Goal: Transaction & Acquisition: Download file/media

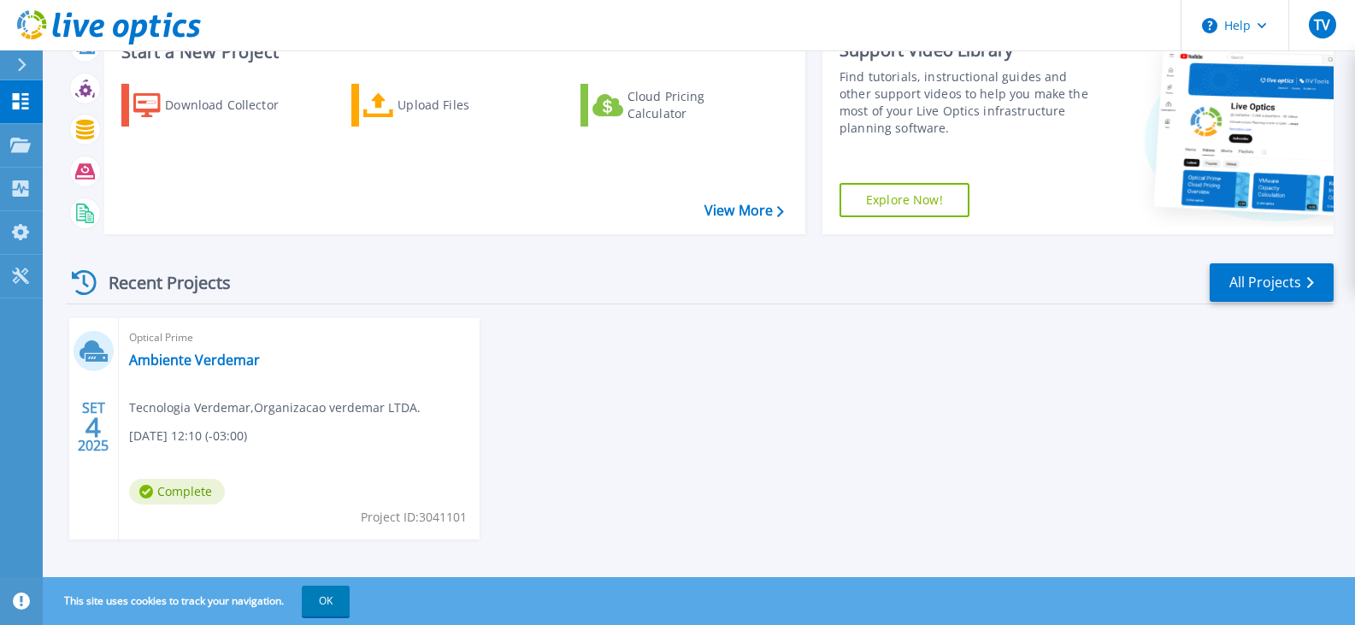
scroll to position [139, 0]
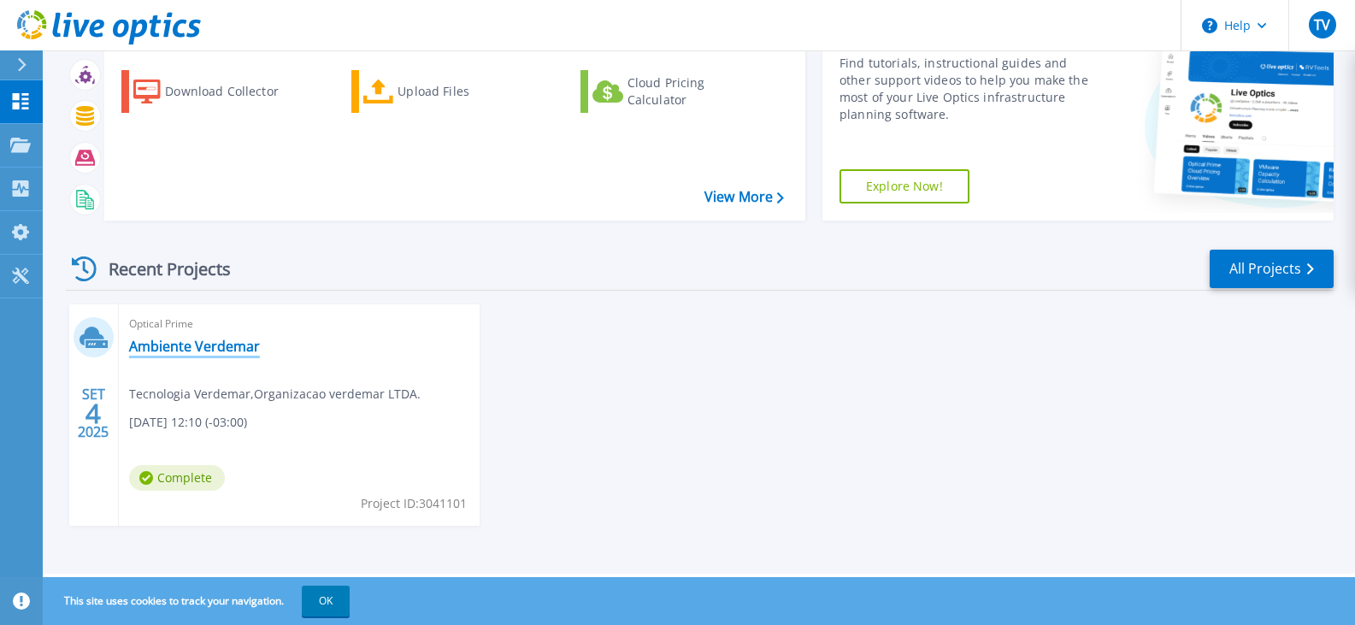
click at [234, 345] on link "Ambiente Verdemar" at bounding box center [194, 346] width 131 height 17
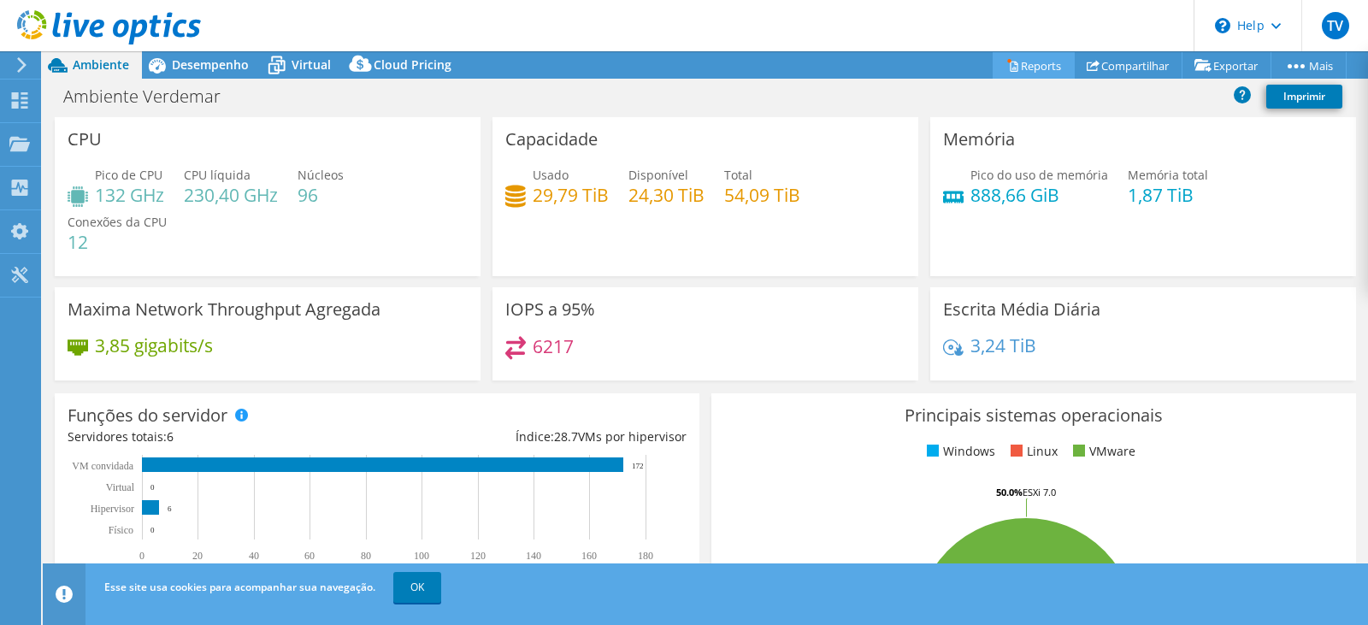
click at [1033, 72] on link "Reports" at bounding box center [1034, 65] width 82 height 27
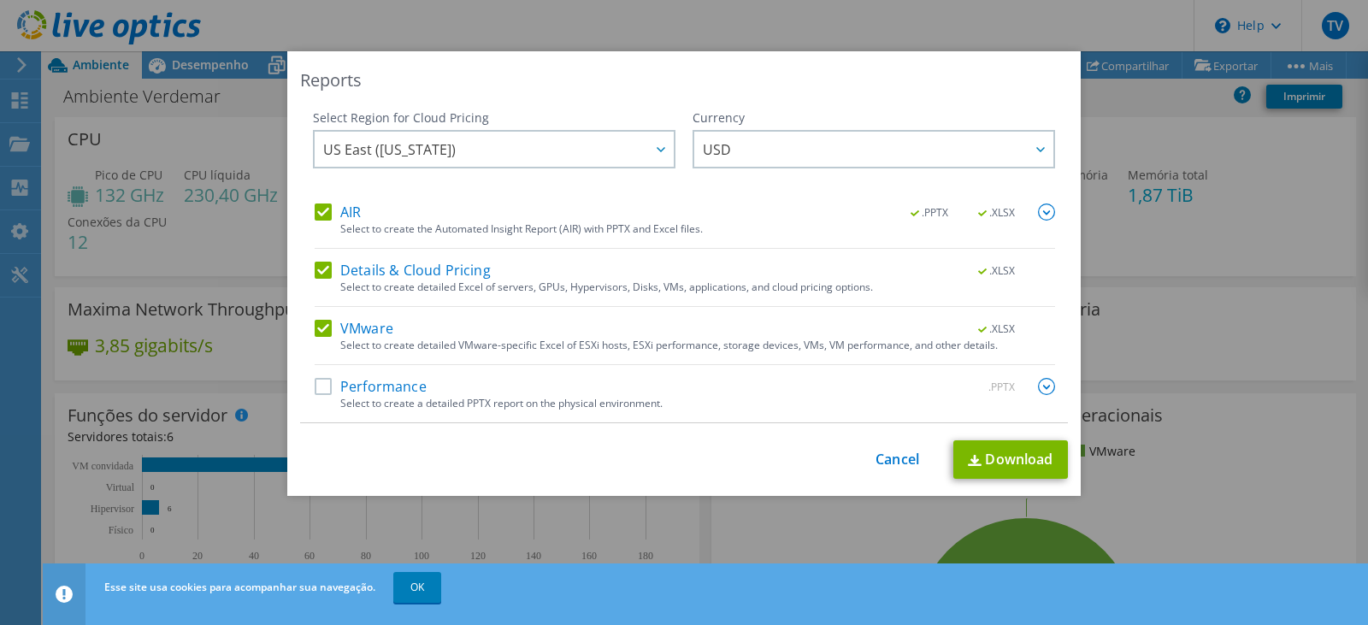
click at [318, 393] on label "Performance" at bounding box center [371, 386] width 112 height 17
click at [0, 0] on input "Performance" at bounding box center [0, 0] width 0 height 0
click at [659, 146] on div at bounding box center [659, 149] width 27 height 35
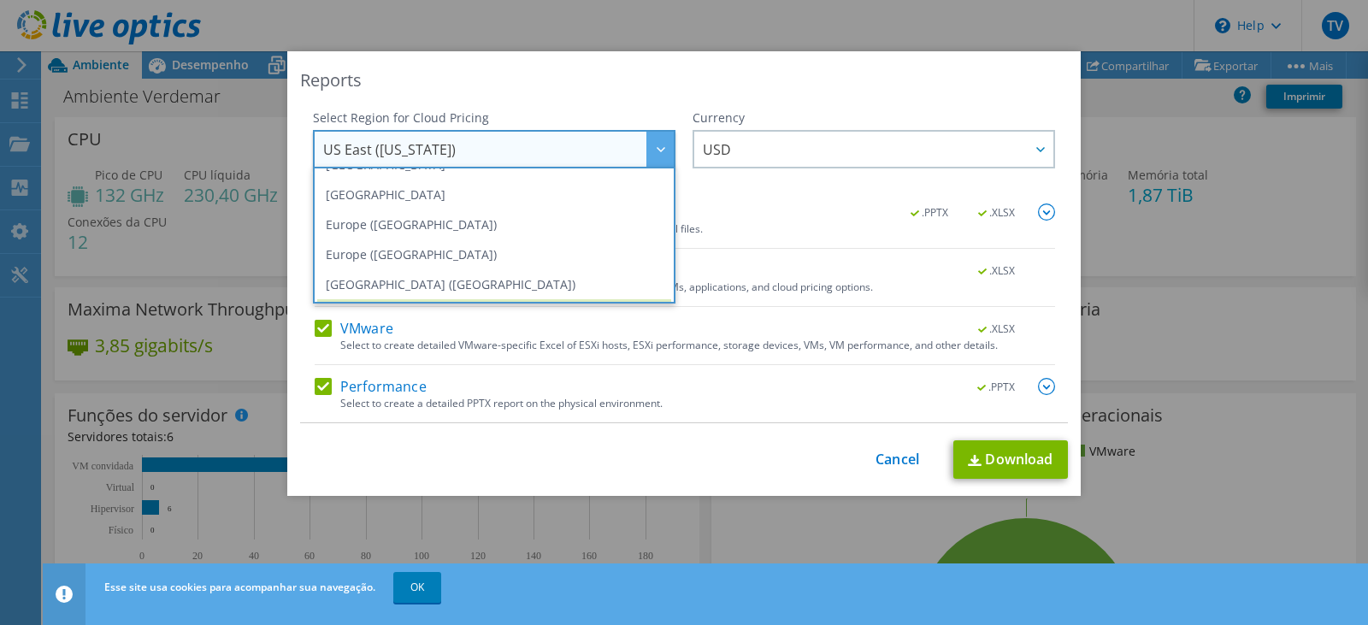
scroll to position [205, 0]
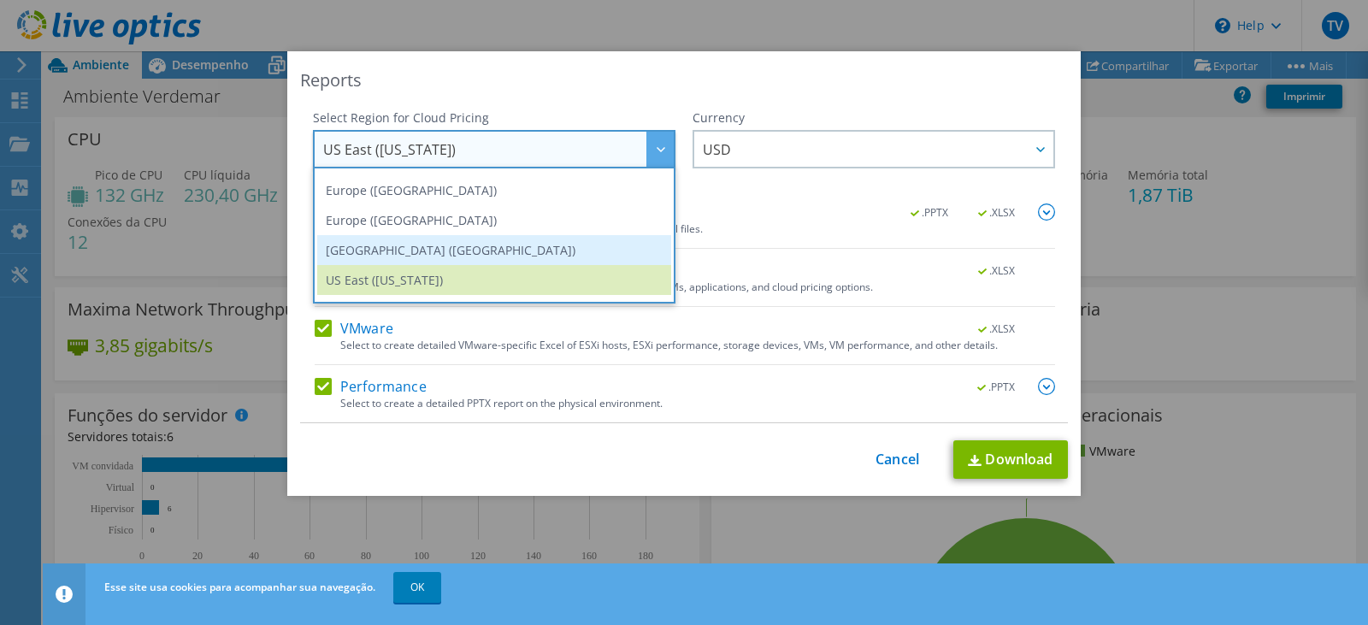
click at [599, 252] on li "South America (Sao Paulo)" at bounding box center [494, 250] width 354 height 30
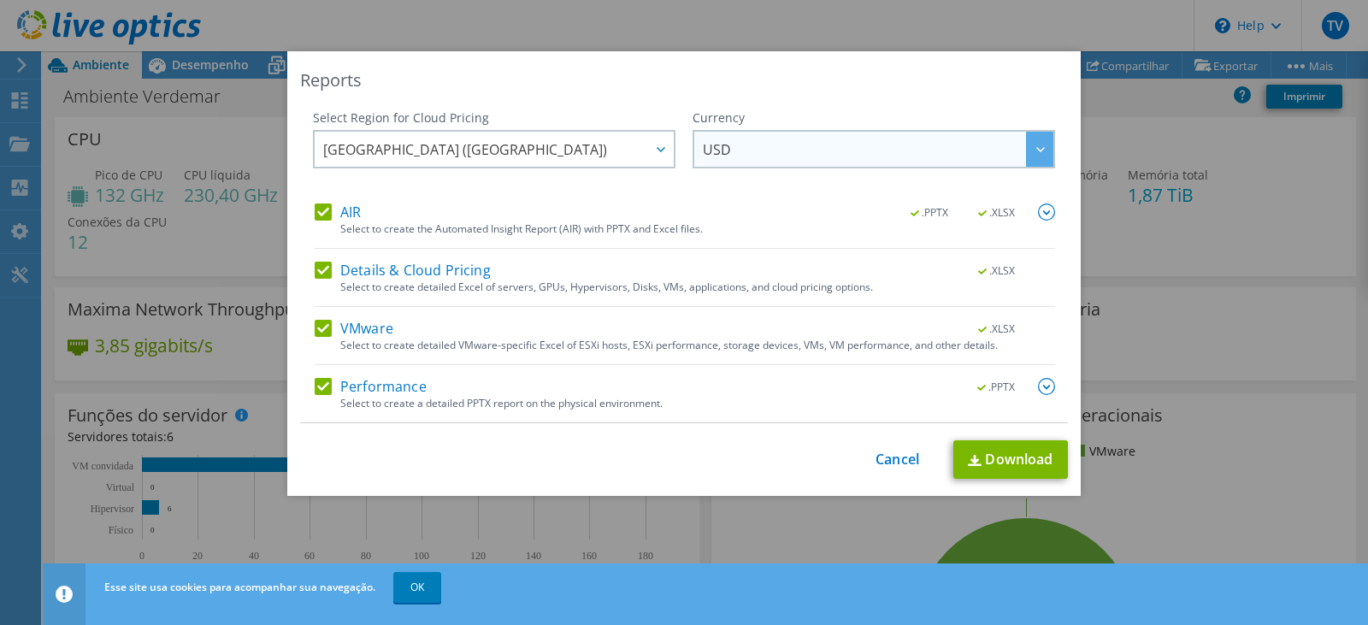
click at [743, 156] on span "USD" at bounding box center [878, 149] width 351 height 35
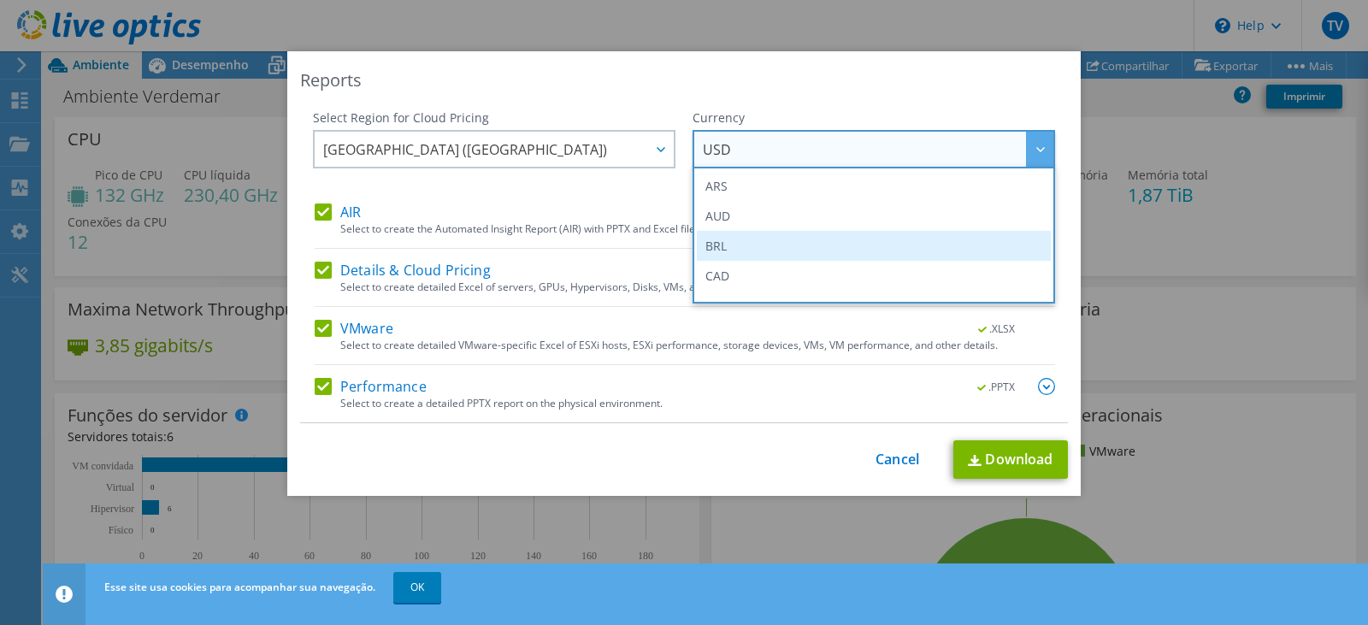
click at [728, 245] on li "BRL" at bounding box center [874, 246] width 354 height 30
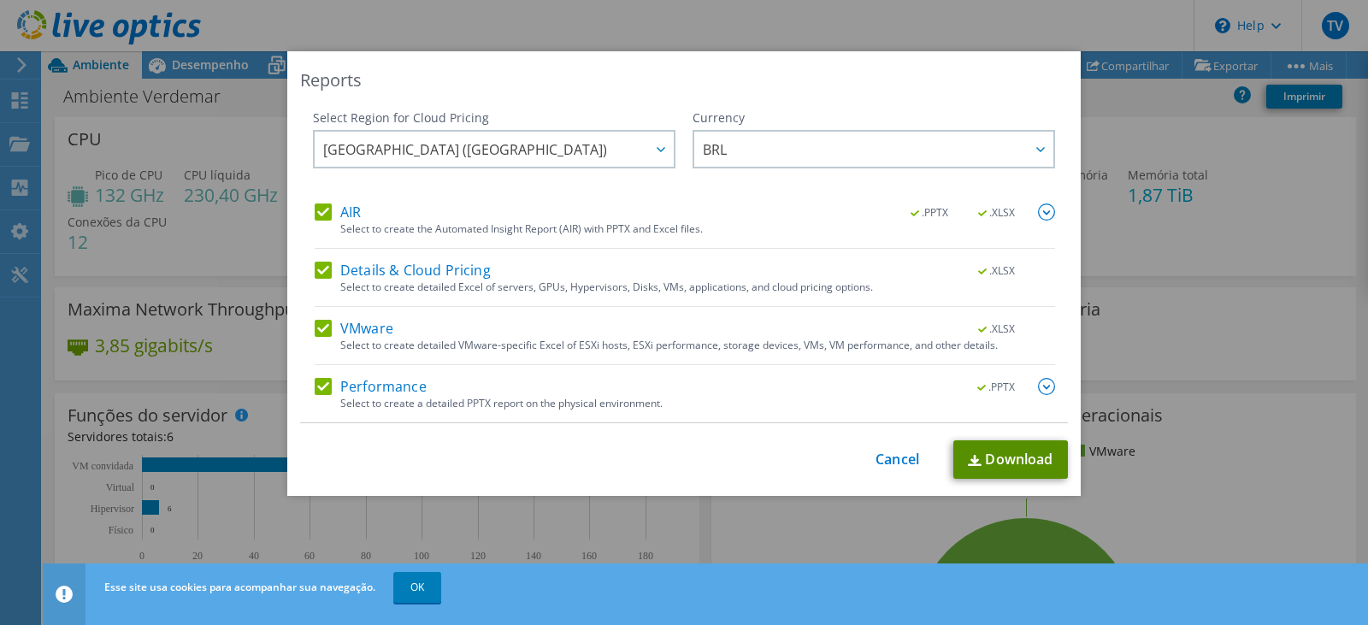
click at [1013, 454] on link "Download" at bounding box center [1010, 459] width 115 height 38
click at [1047, 209] on img at bounding box center [1046, 212] width 17 height 17
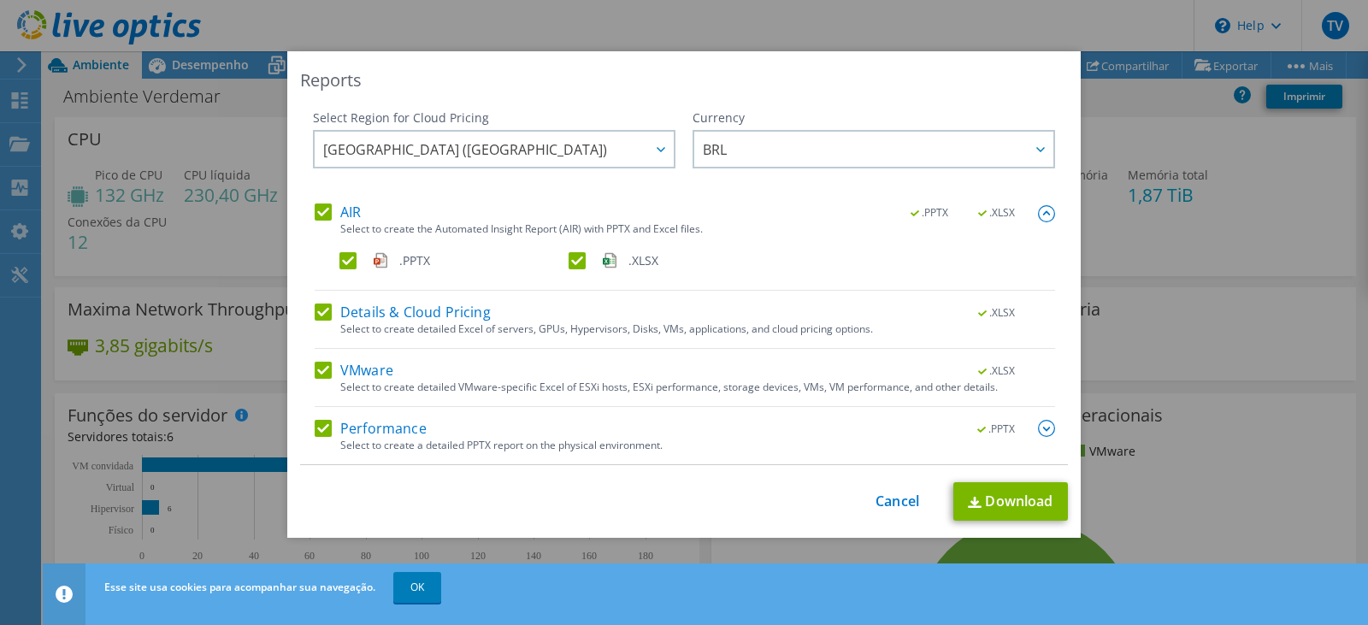
click at [1047, 209] on img at bounding box center [1046, 213] width 17 height 17
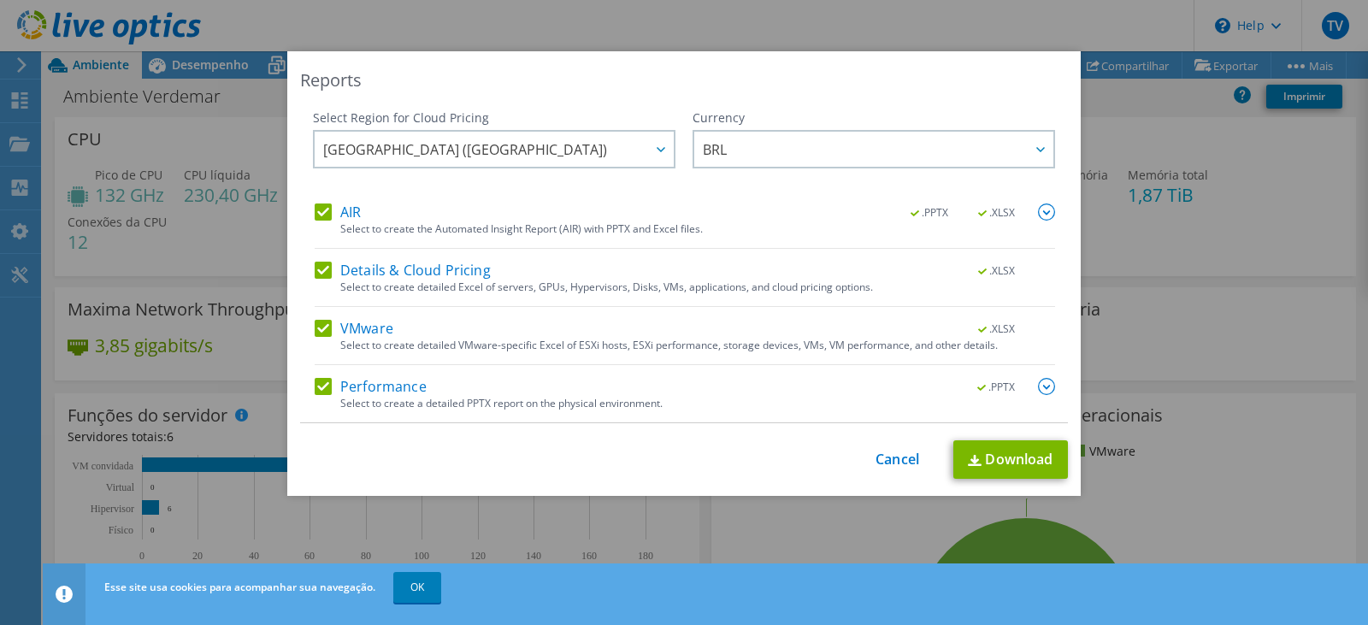
click at [1042, 390] on img at bounding box center [1046, 386] width 17 height 17
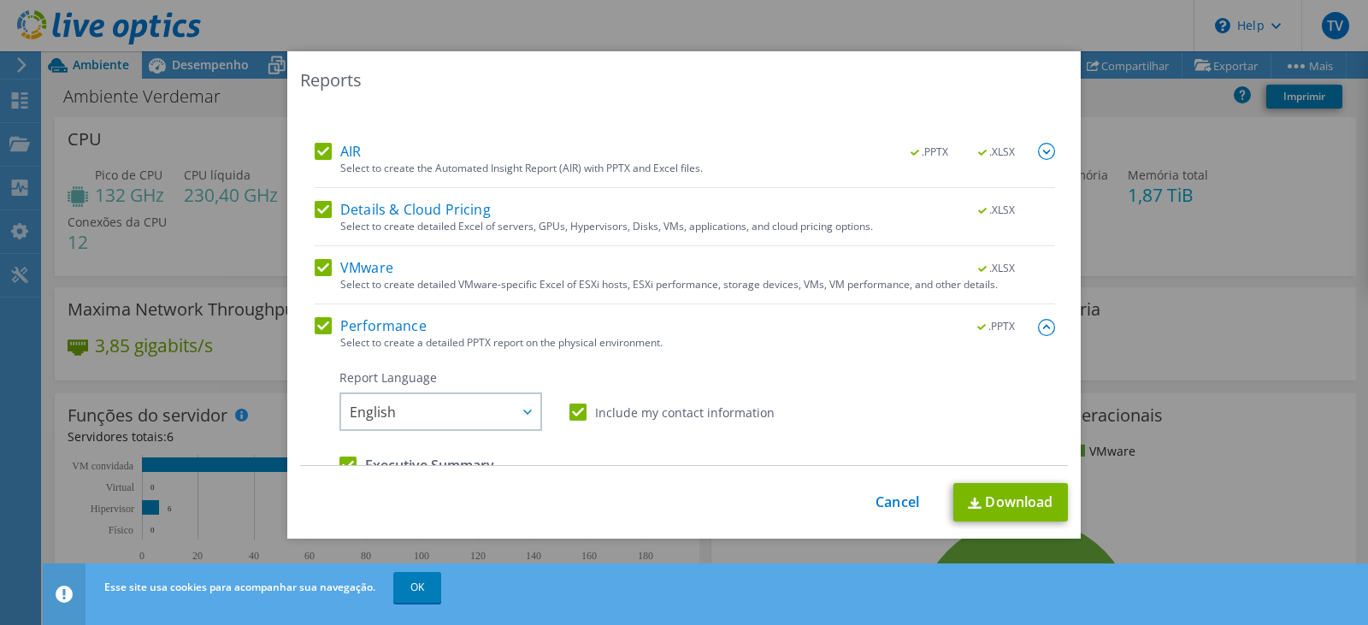
scroll to position [86, 0]
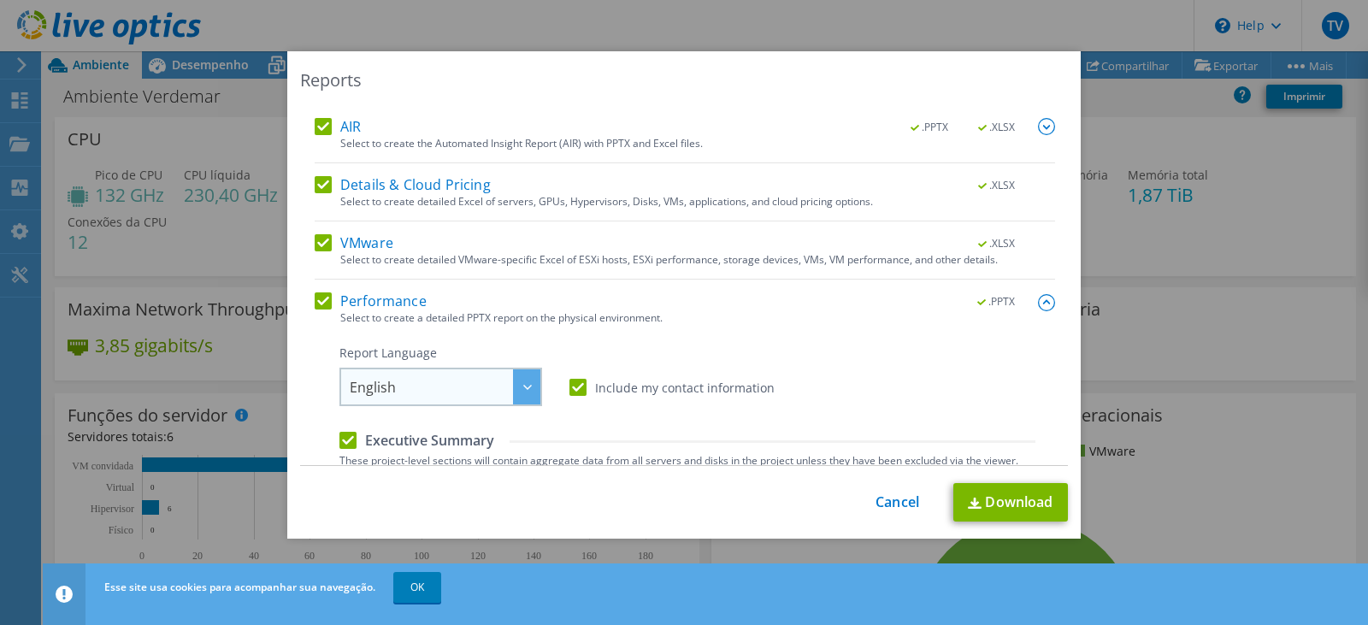
click at [513, 389] on div at bounding box center [526, 386] width 27 height 35
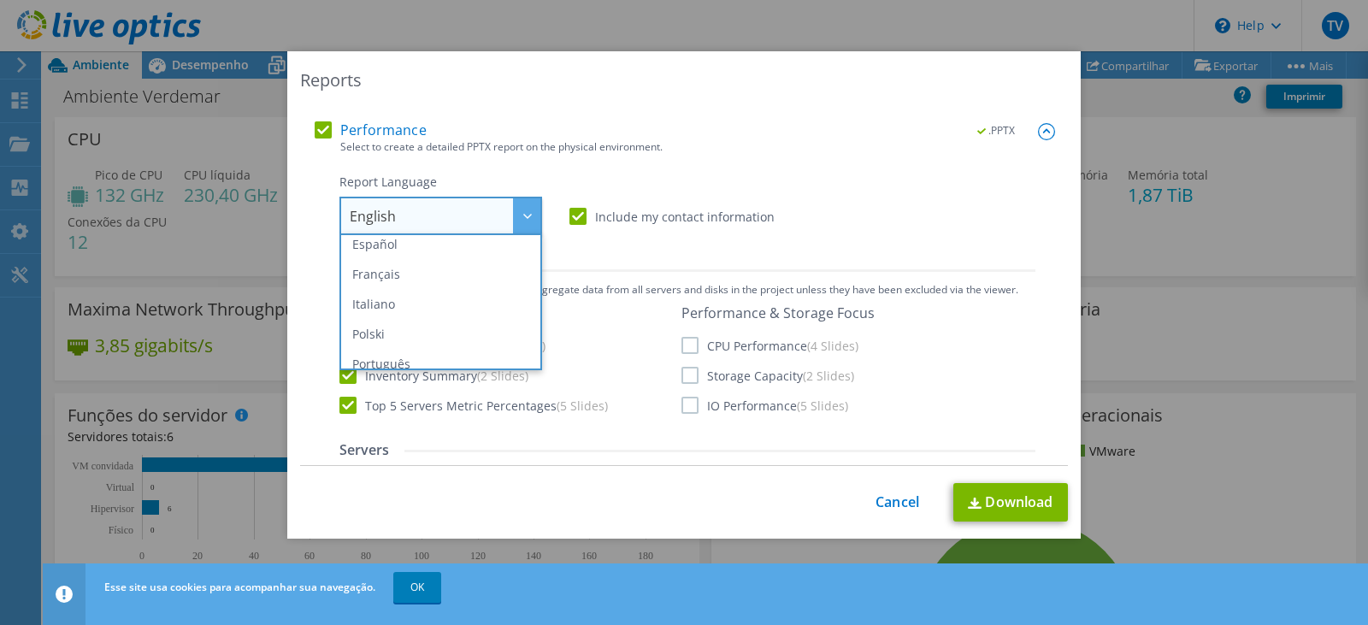
scroll to position [103, 0]
click at [434, 327] on li "Português" at bounding box center [441, 330] width 194 height 30
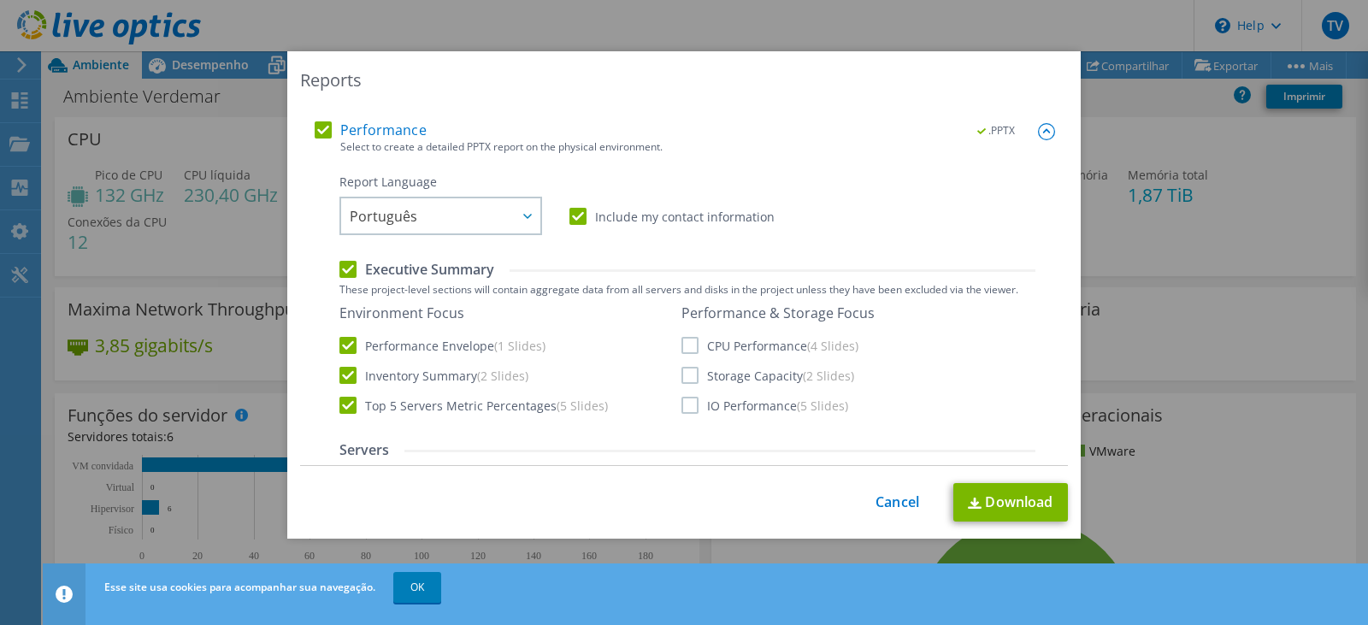
click at [684, 348] on label "CPU Performance (4 Slides)" at bounding box center [769, 345] width 177 height 17
click at [0, 0] on input "CPU Performance (4 Slides)" at bounding box center [0, 0] width 0 height 0
click at [689, 375] on label "Storage Capacity (2 Slides)" at bounding box center [767, 375] width 173 height 17
click at [0, 0] on input "Storage Capacity (2 Slides)" at bounding box center [0, 0] width 0 height 0
click at [684, 406] on label "IO Performance (5 Slides)" at bounding box center [764, 405] width 167 height 17
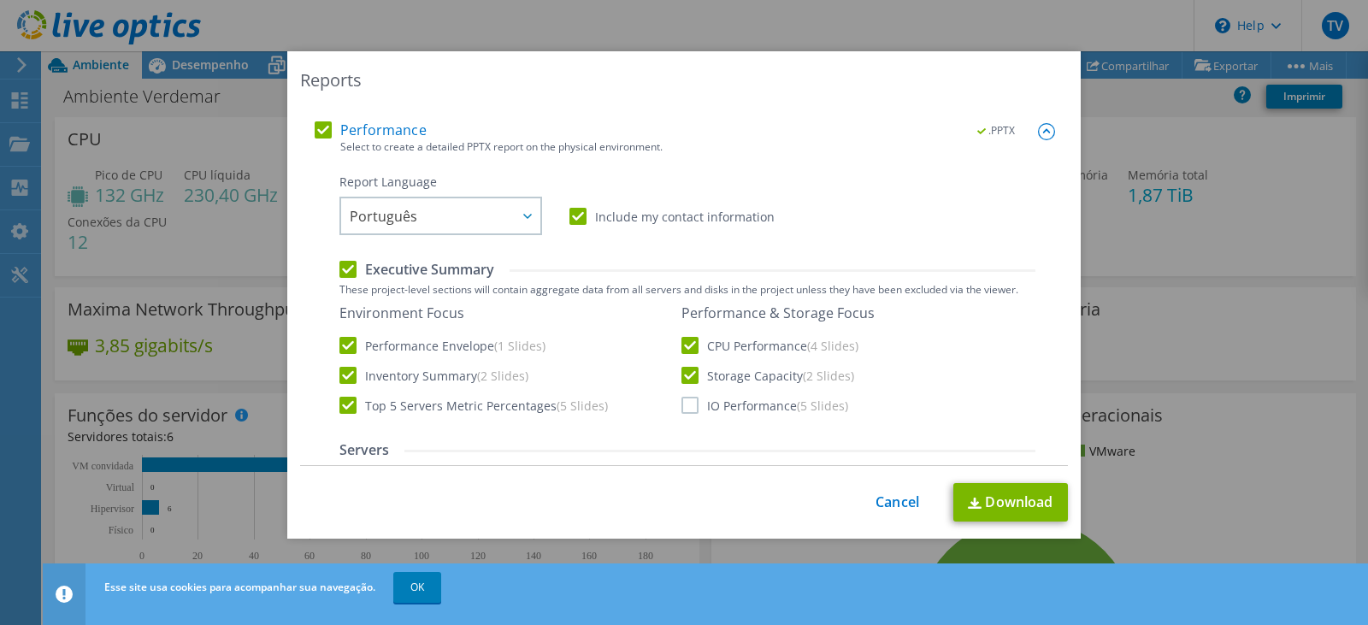
click at [0, 0] on input "IO Performance (5 Slides)" at bounding box center [0, 0] width 0 height 0
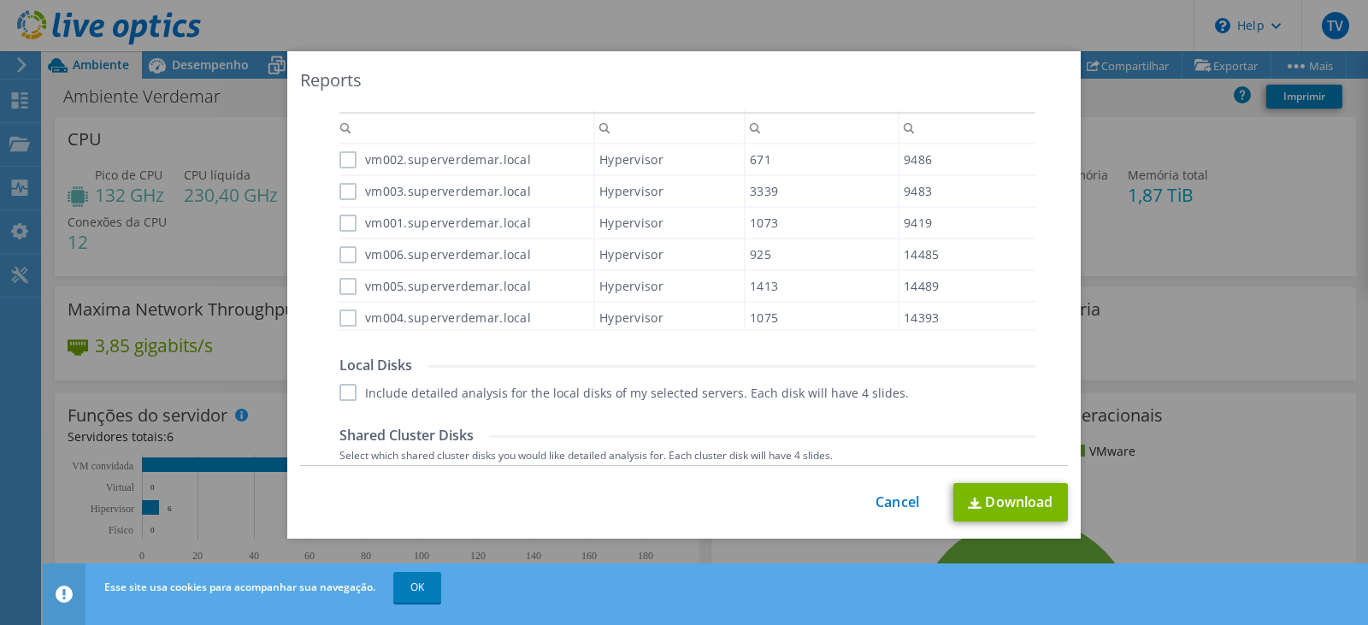
scroll to position [599, 0]
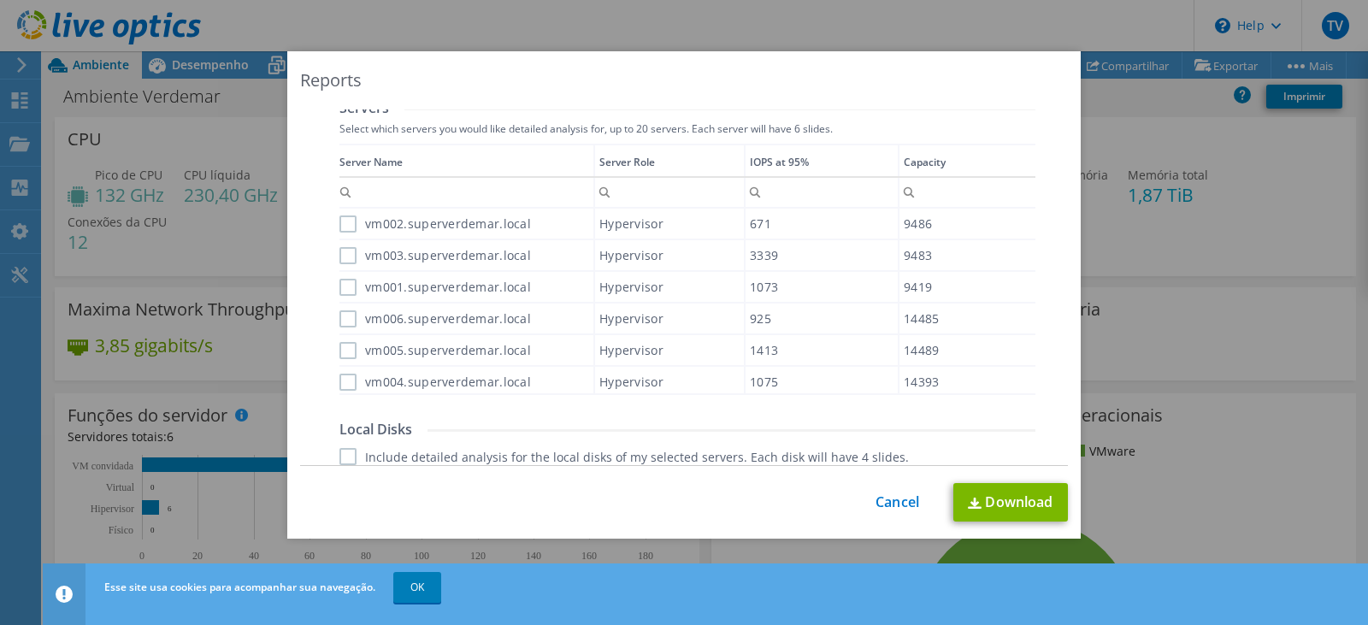
click at [343, 226] on label "vm002.superverdemar.local" at bounding box center [435, 223] width 192 height 17
click at [0, 0] on input "vm002.superverdemar.local" at bounding box center [0, 0] width 0 height 0
click at [340, 257] on label "vm003.superverdemar.local" at bounding box center [435, 255] width 192 height 17
click at [0, 0] on input "vm003.superverdemar.local" at bounding box center [0, 0] width 0 height 0
click at [342, 287] on label "vm001.superverdemar.local" at bounding box center [435, 287] width 192 height 17
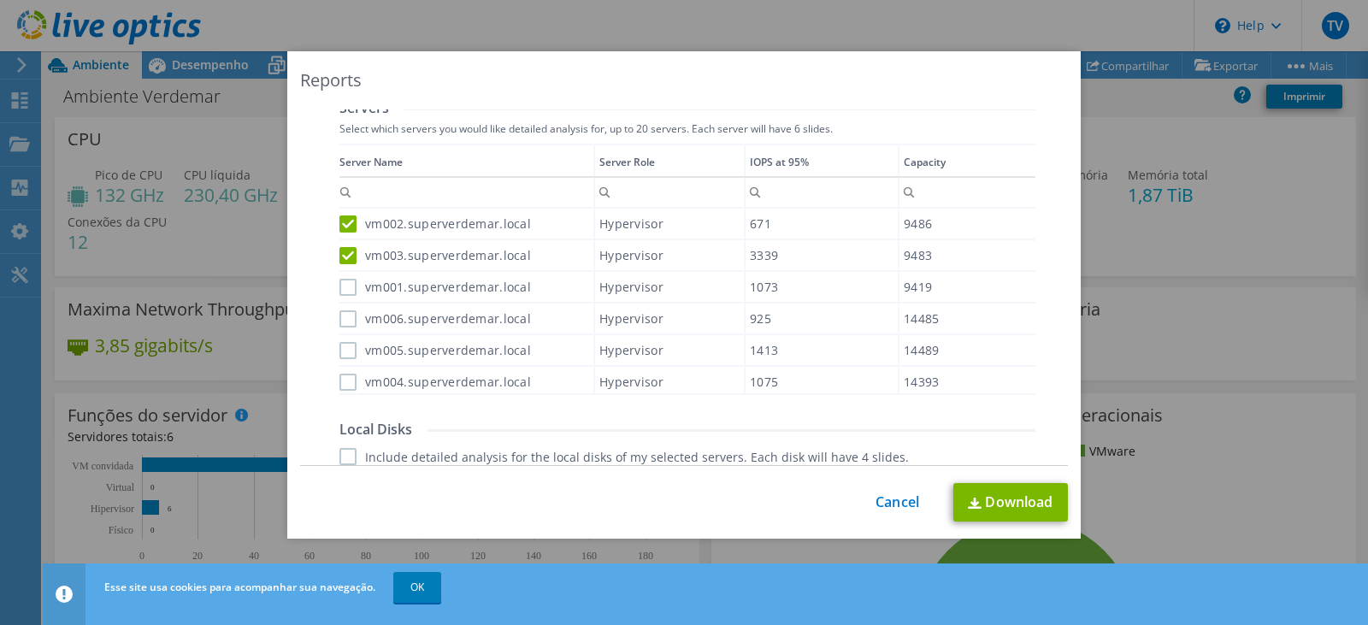
click at [0, 0] on input "vm001.superverdemar.local" at bounding box center [0, 0] width 0 height 0
drag, startPoint x: 339, startPoint y: 316, endPoint x: 341, endPoint y: 328, distance: 12.1
click at [341, 316] on label "vm006.superverdemar.local" at bounding box center [435, 318] width 192 height 17
click at [0, 0] on input "vm006.superverdemar.local" at bounding box center [0, 0] width 0 height 0
click at [343, 343] on label "vm005.superverdemar.local" at bounding box center [435, 350] width 192 height 17
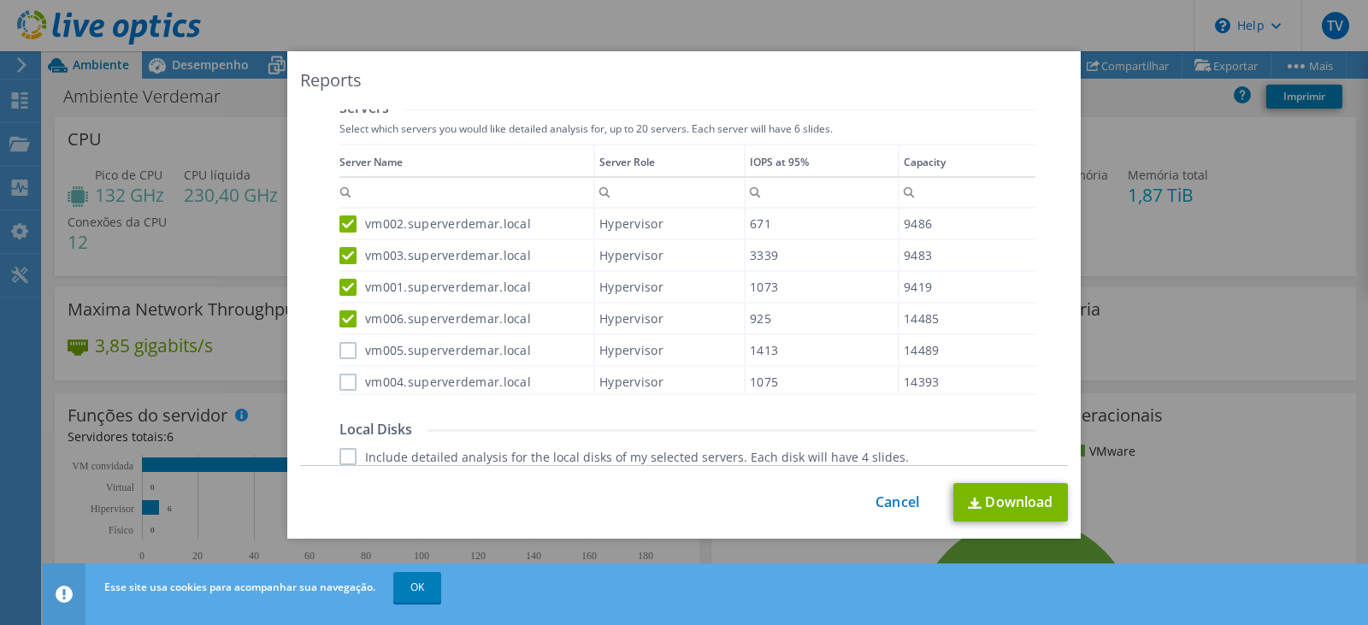
click at [0, 0] on input "vm005.superverdemar.local" at bounding box center [0, 0] width 0 height 0
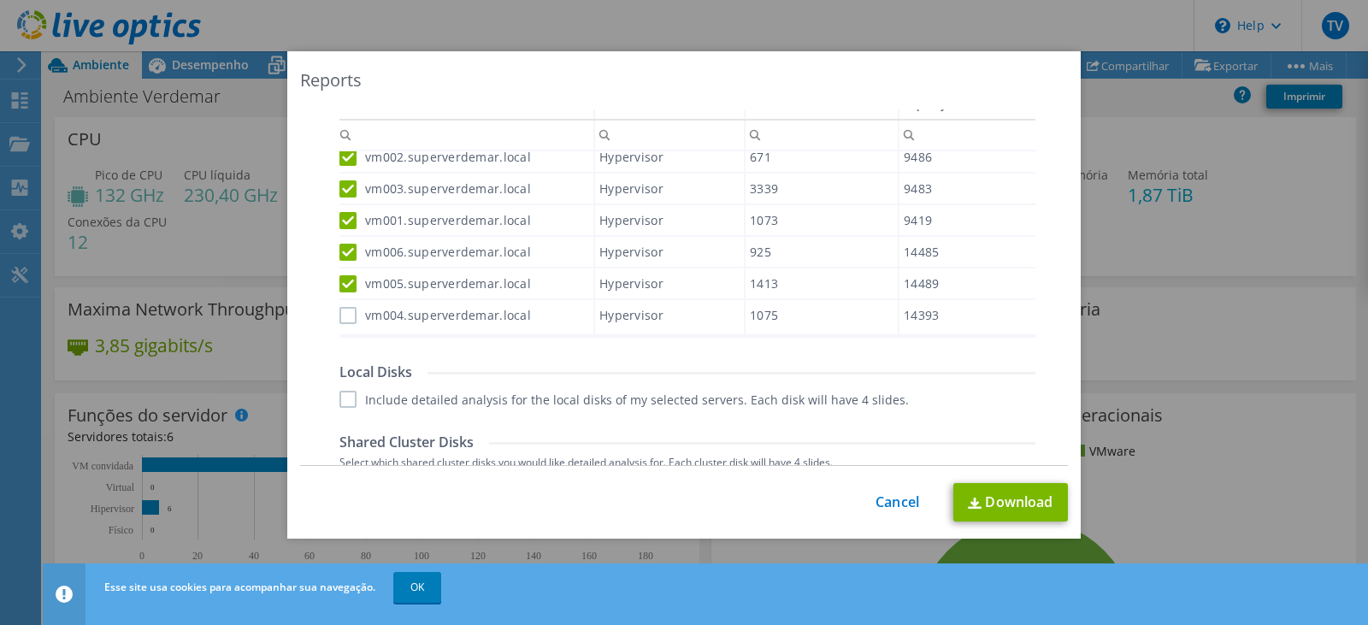
scroll to position [684, 0]
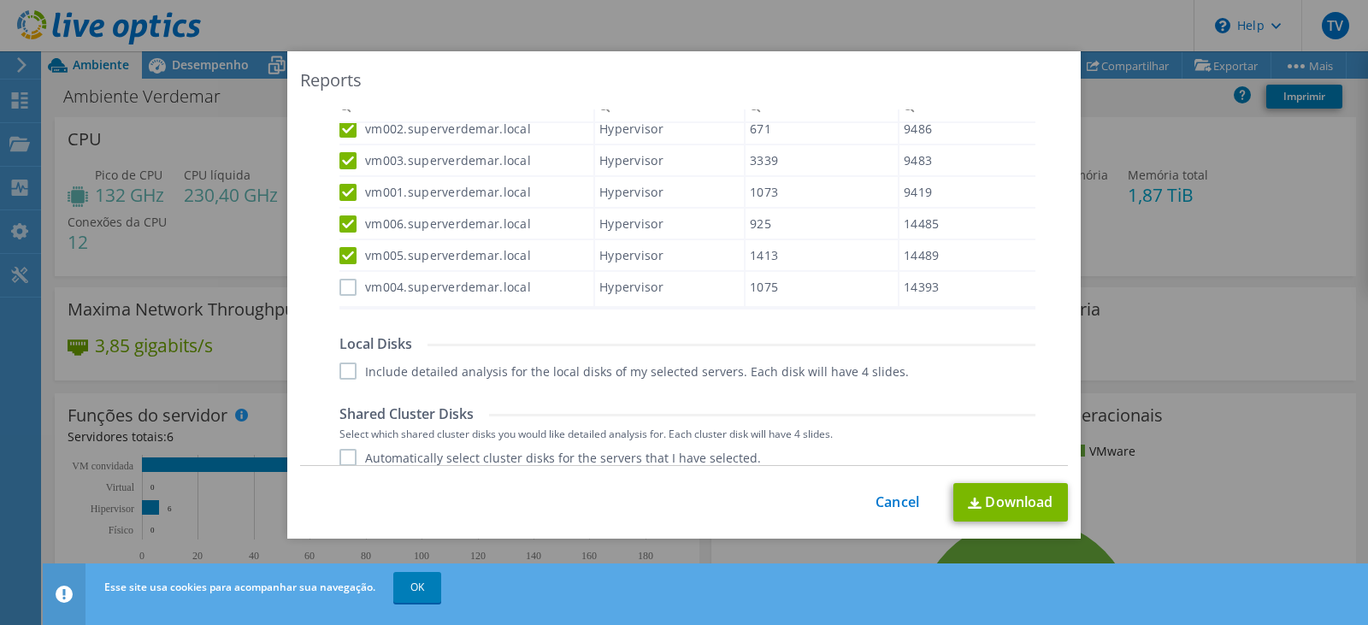
click at [342, 285] on label "vm004.superverdemar.local" at bounding box center [435, 287] width 192 height 17
click at [0, 0] on input "vm004.superverdemar.local" at bounding box center [0, 0] width 0 height 0
click at [341, 365] on label "Include detailed analysis for the local disks of my selected servers. Each disk…" at bounding box center [623, 371] width 569 height 17
click at [0, 0] on input "Include detailed analysis for the local disks of my selected servers. Each disk…" at bounding box center [0, 0] width 0 height 0
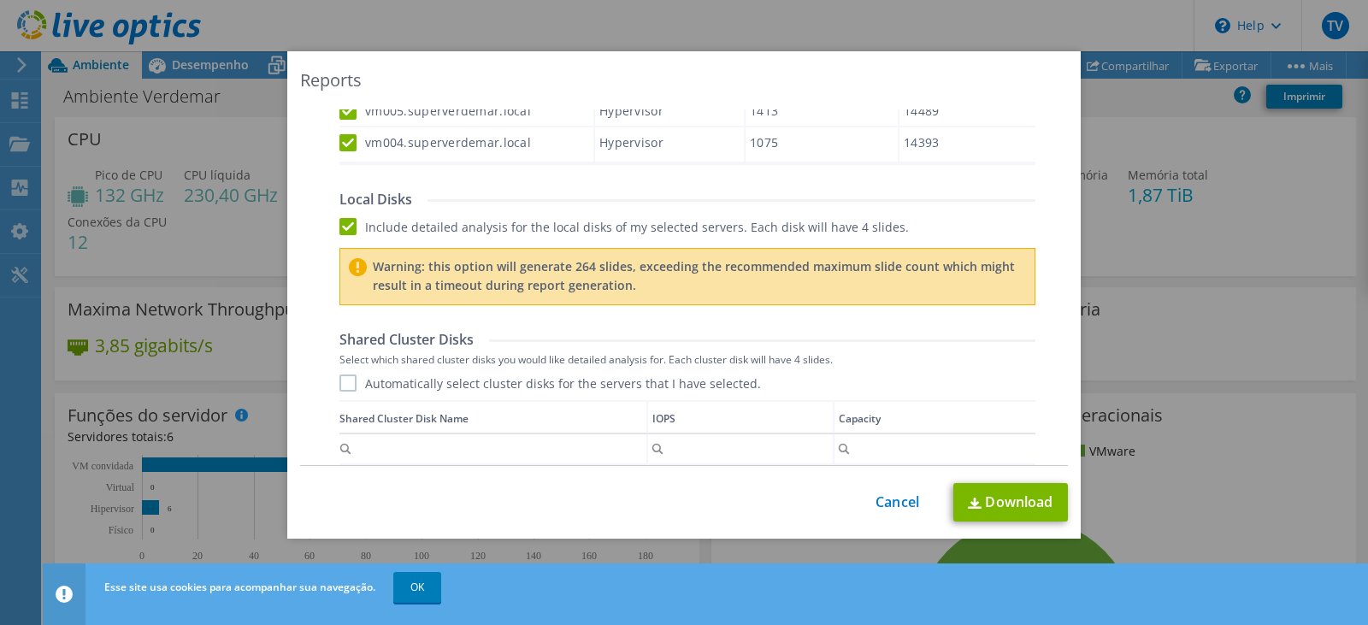
scroll to position [855, 0]
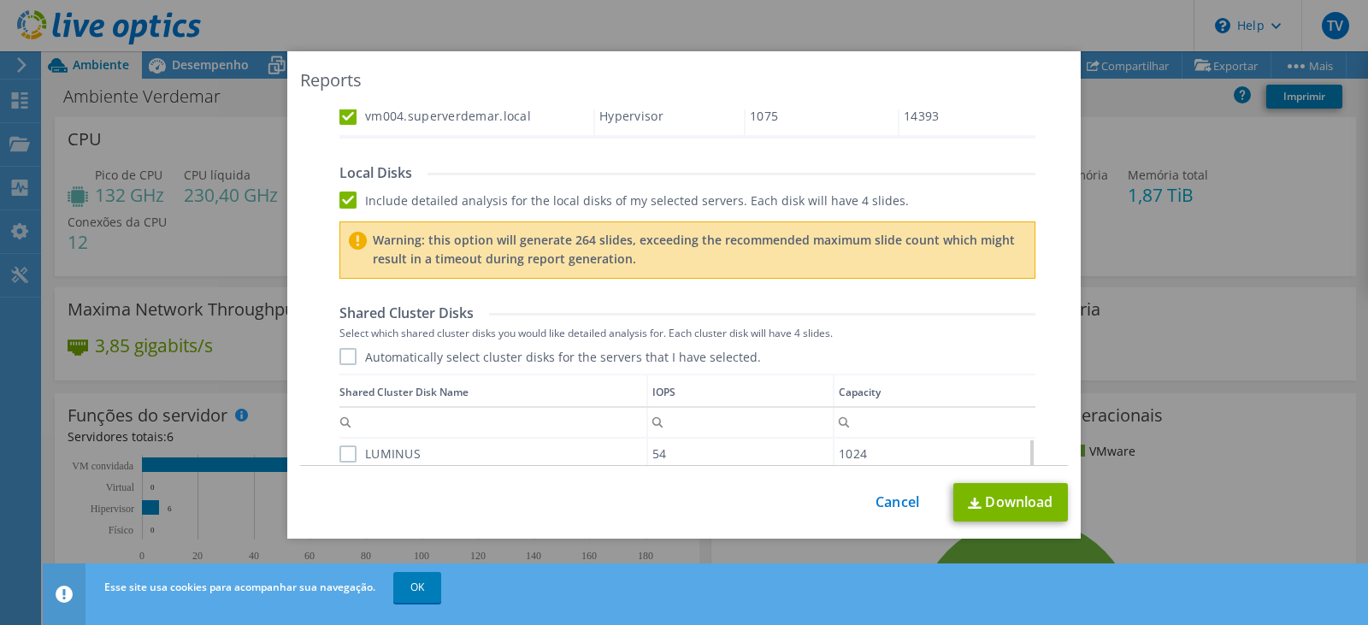
click at [339, 354] on label "Automatically select cluster disks for the servers that I have selected." at bounding box center [550, 356] width 422 height 17
click at [0, 0] on input "Automatically select cluster disks for the servers that I have selected." at bounding box center [0, 0] width 0 height 0
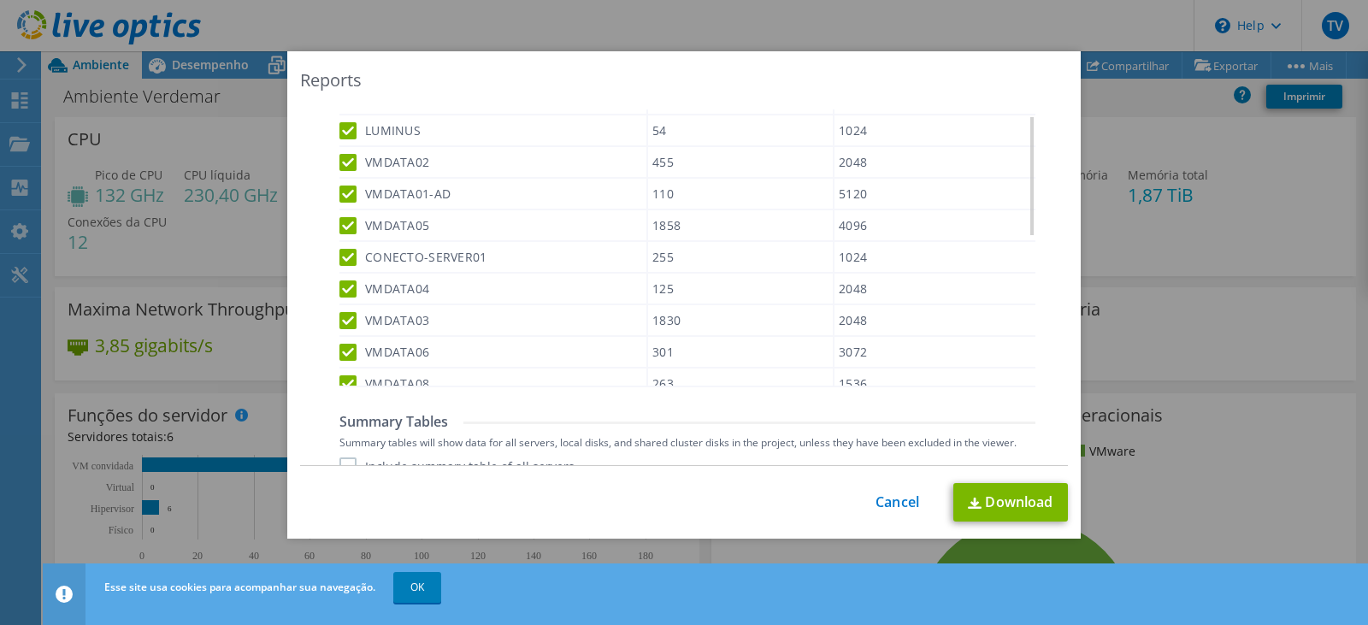
scroll to position [1260, 0]
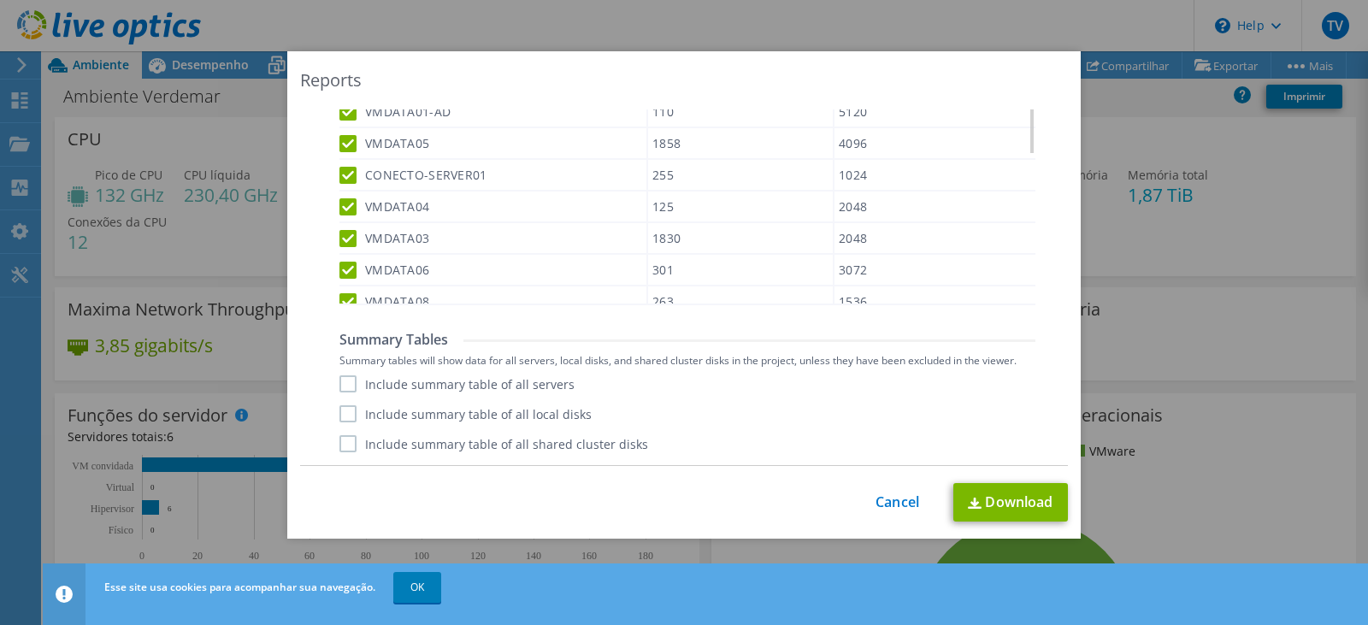
click at [348, 376] on label "Include summary table of all servers" at bounding box center [456, 383] width 235 height 17
click at [0, 0] on input "Include summary table of all servers" at bounding box center [0, 0] width 0 height 0
click at [345, 415] on label "Include summary table of all local disks" at bounding box center [465, 413] width 252 height 17
click at [0, 0] on input "Include summary table of all local disks" at bounding box center [0, 0] width 0 height 0
click at [348, 449] on label "Include summary table of all shared cluster disks" at bounding box center [493, 443] width 309 height 17
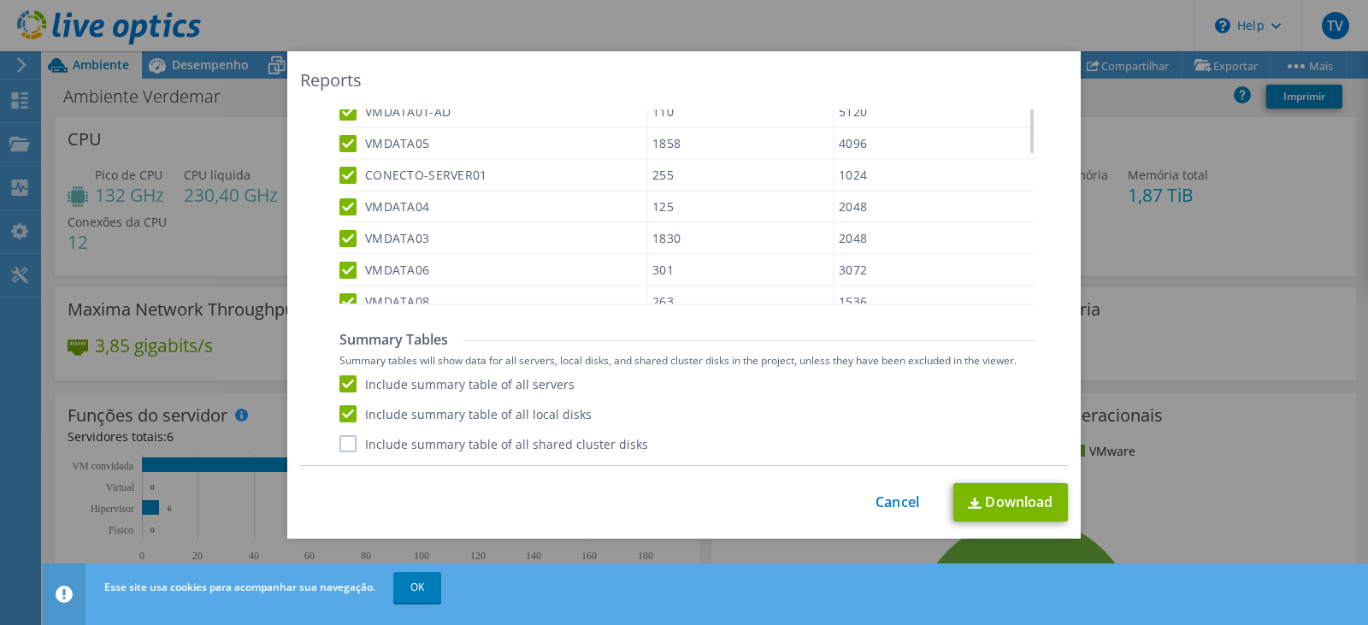
click at [0, 0] on input "Include summary table of all shared cluster disks" at bounding box center [0, 0] width 0 height 0
click at [968, 499] on img at bounding box center [975, 503] width 14 height 11
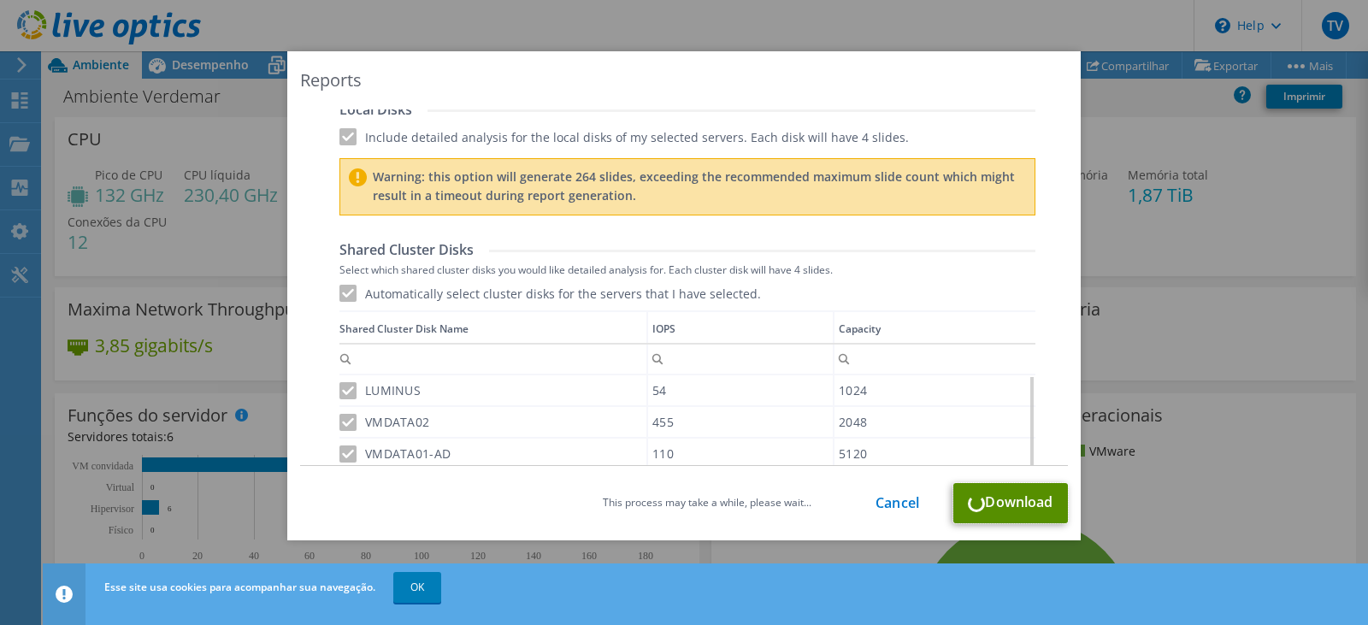
scroll to position [747, 0]
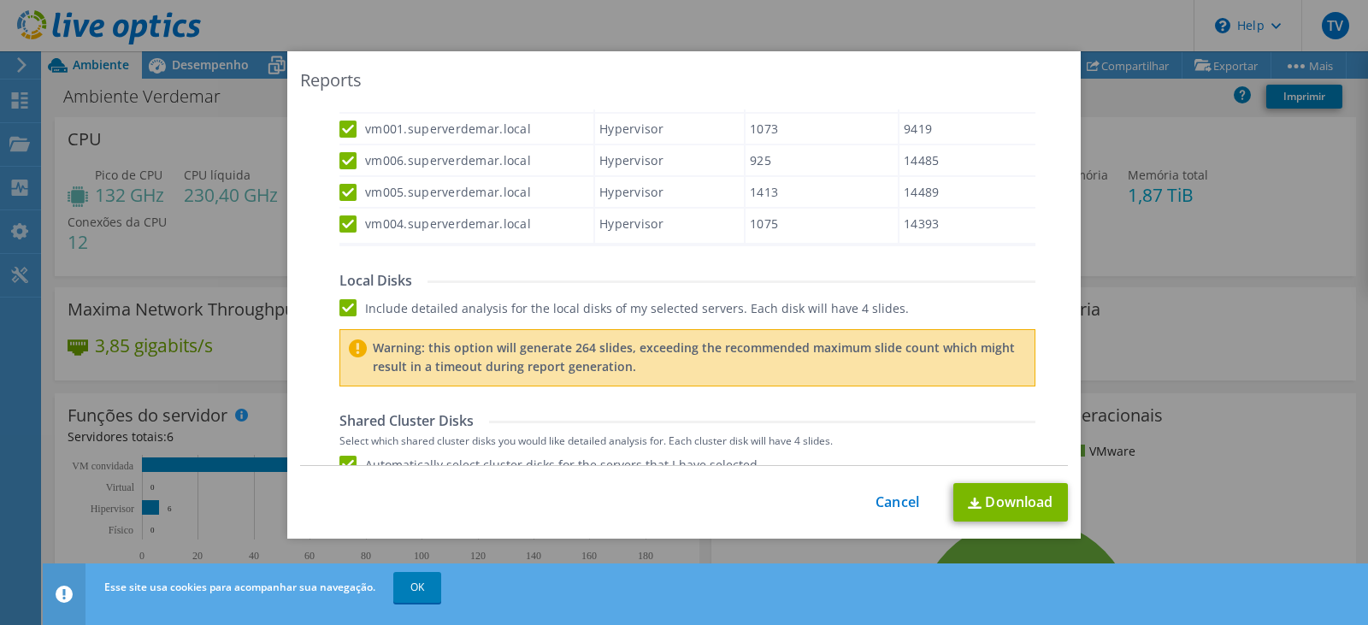
click at [346, 303] on label "Include detailed analysis for the local disks of my selected servers. Each disk…" at bounding box center [623, 307] width 569 height 17
click at [0, 0] on input "Include detailed analysis for the local disks of my selected servers. Each disk…" at bounding box center [0, 0] width 0 height 0
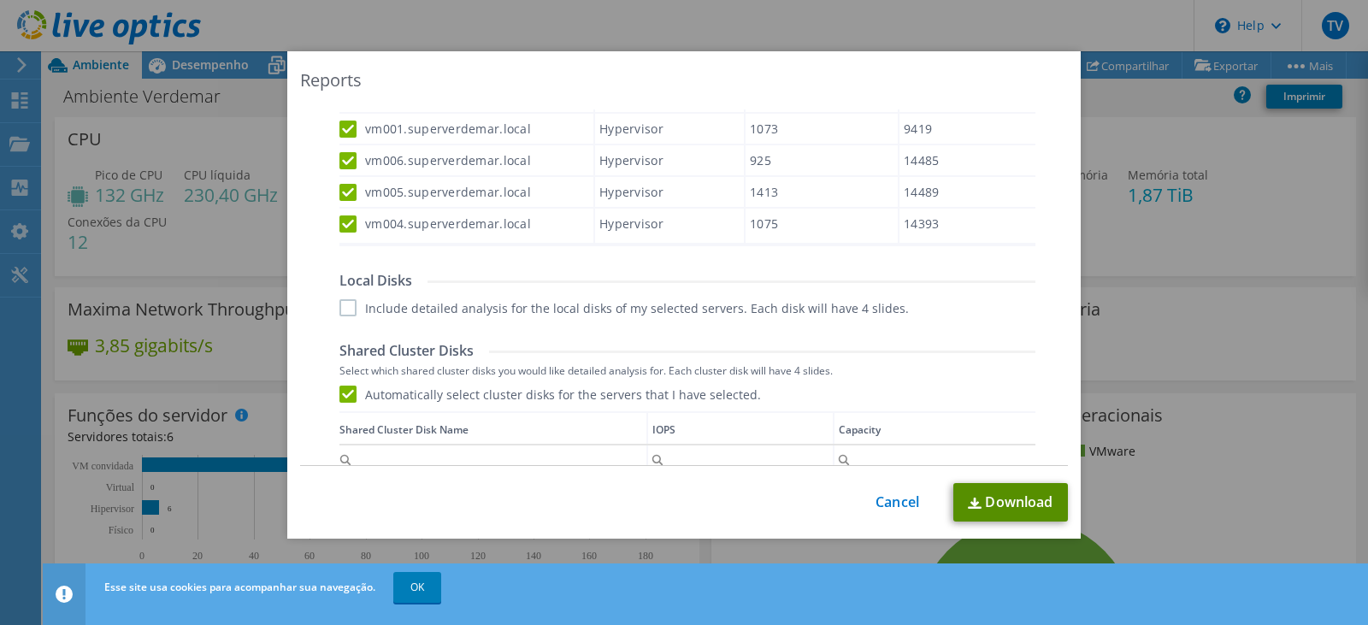
click at [1000, 498] on link "Download" at bounding box center [1010, 502] width 115 height 38
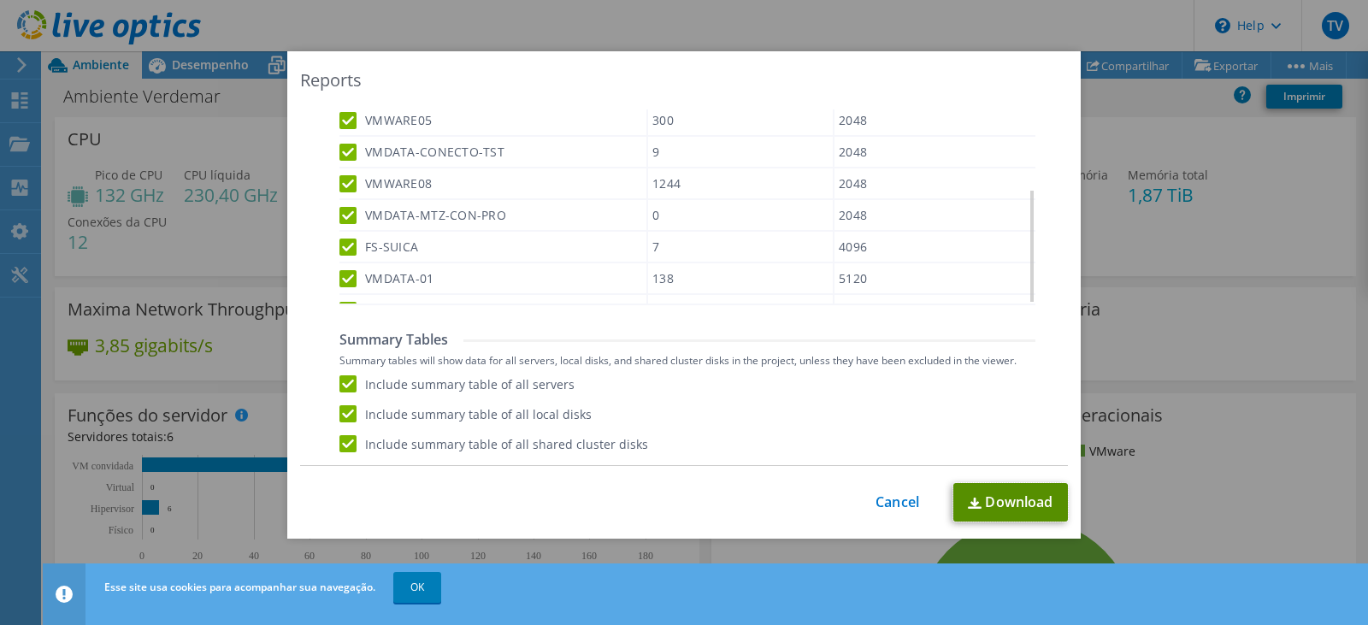
scroll to position [368, 0]
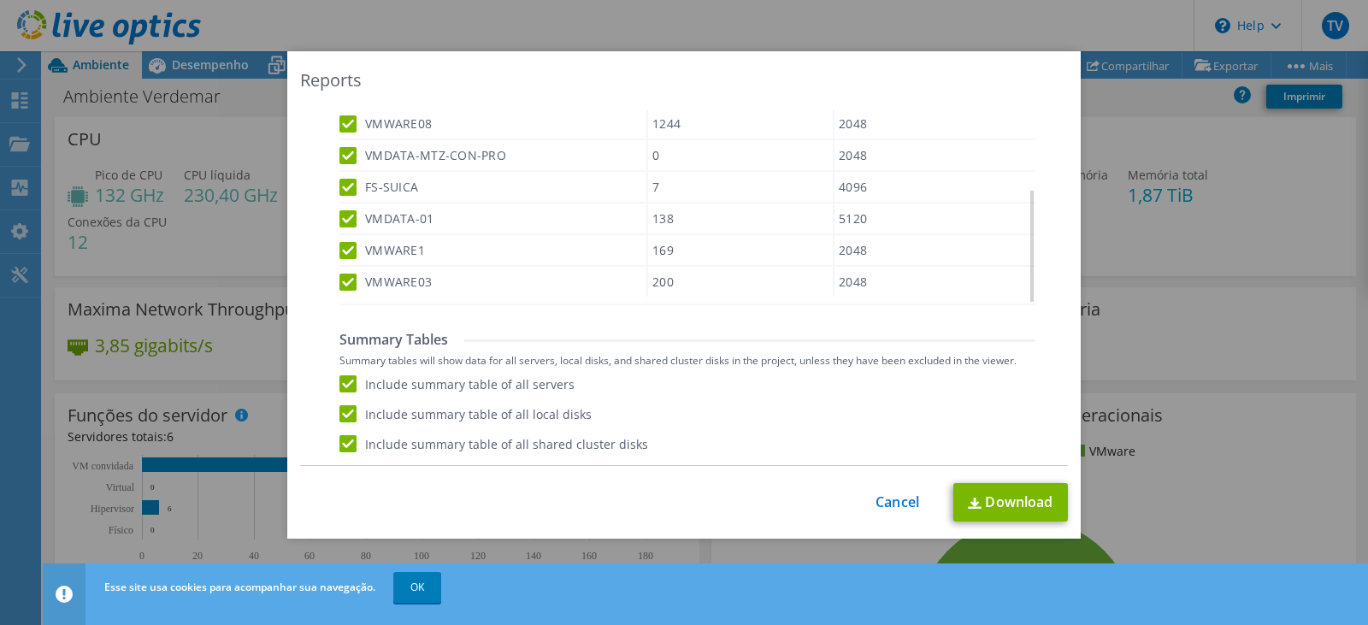
click at [863, 497] on div "This process may take a while, please wait... Cancel Download" at bounding box center [684, 502] width 768 height 38
click at [888, 497] on link "Cancel" at bounding box center [898, 502] width 44 height 16
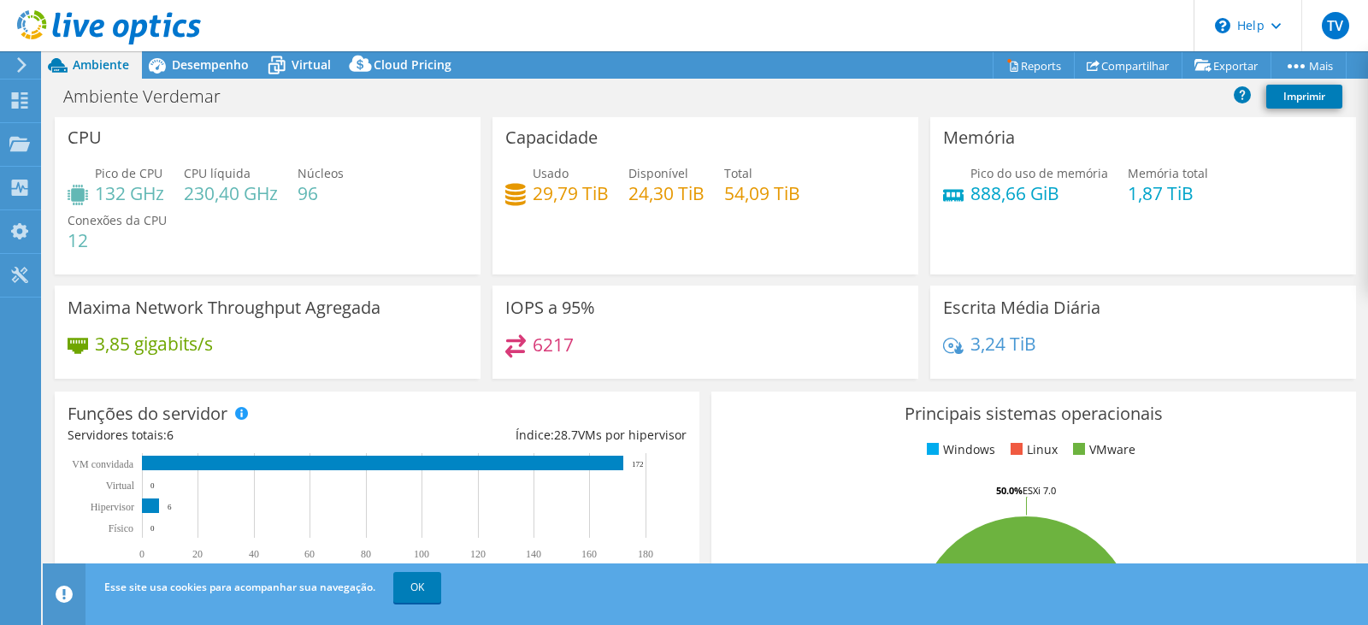
scroll to position [0, 0]
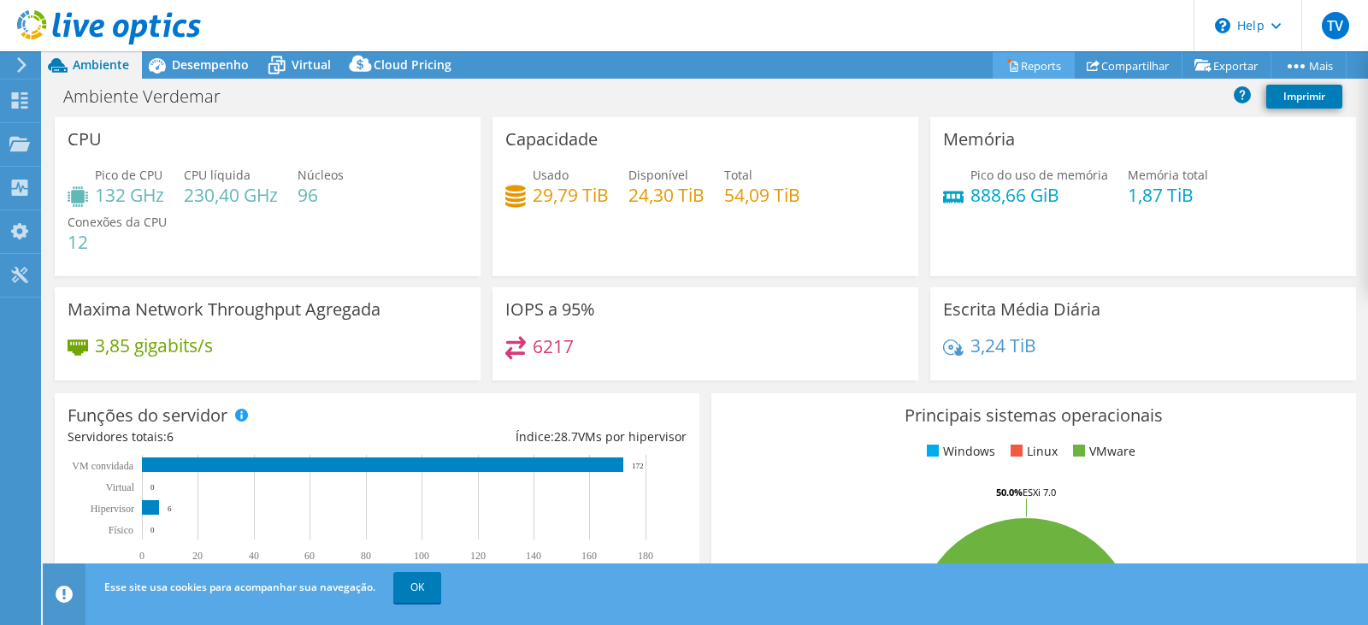
click at [1006, 68] on icon at bounding box center [1012, 65] width 13 height 13
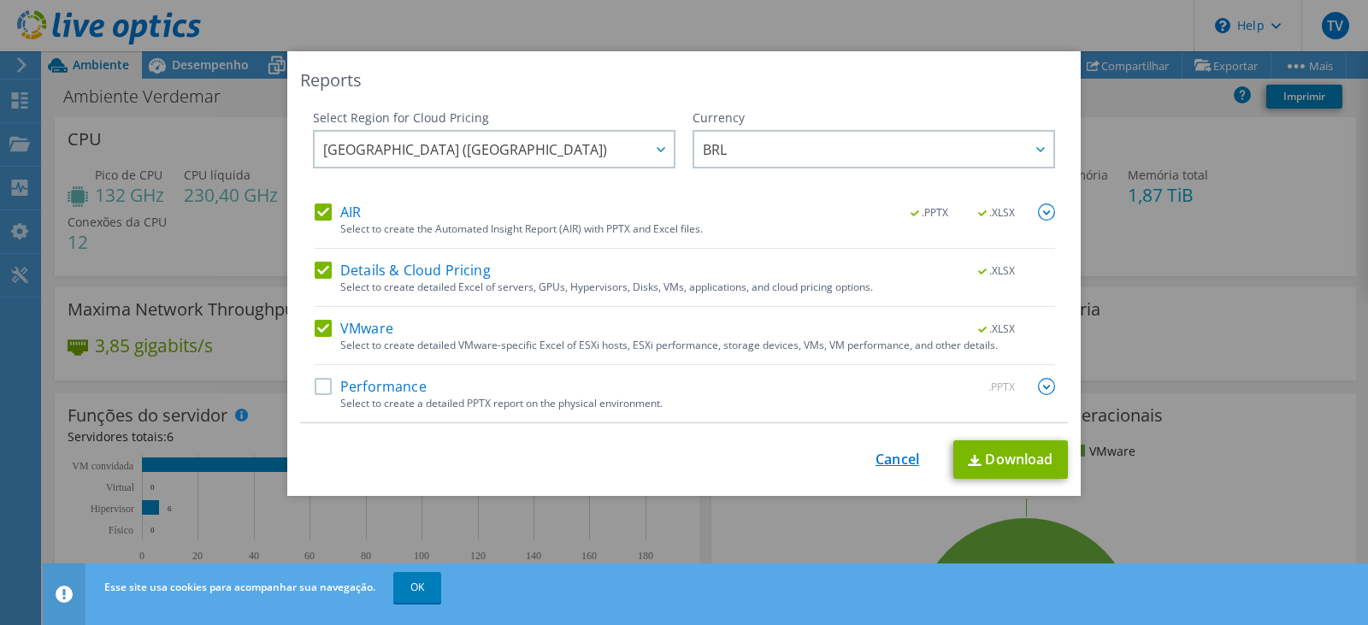
click at [899, 454] on link "Cancel" at bounding box center [898, 459] width 44 height 16
